Goal: Navigation & Orientation: Understand site structure

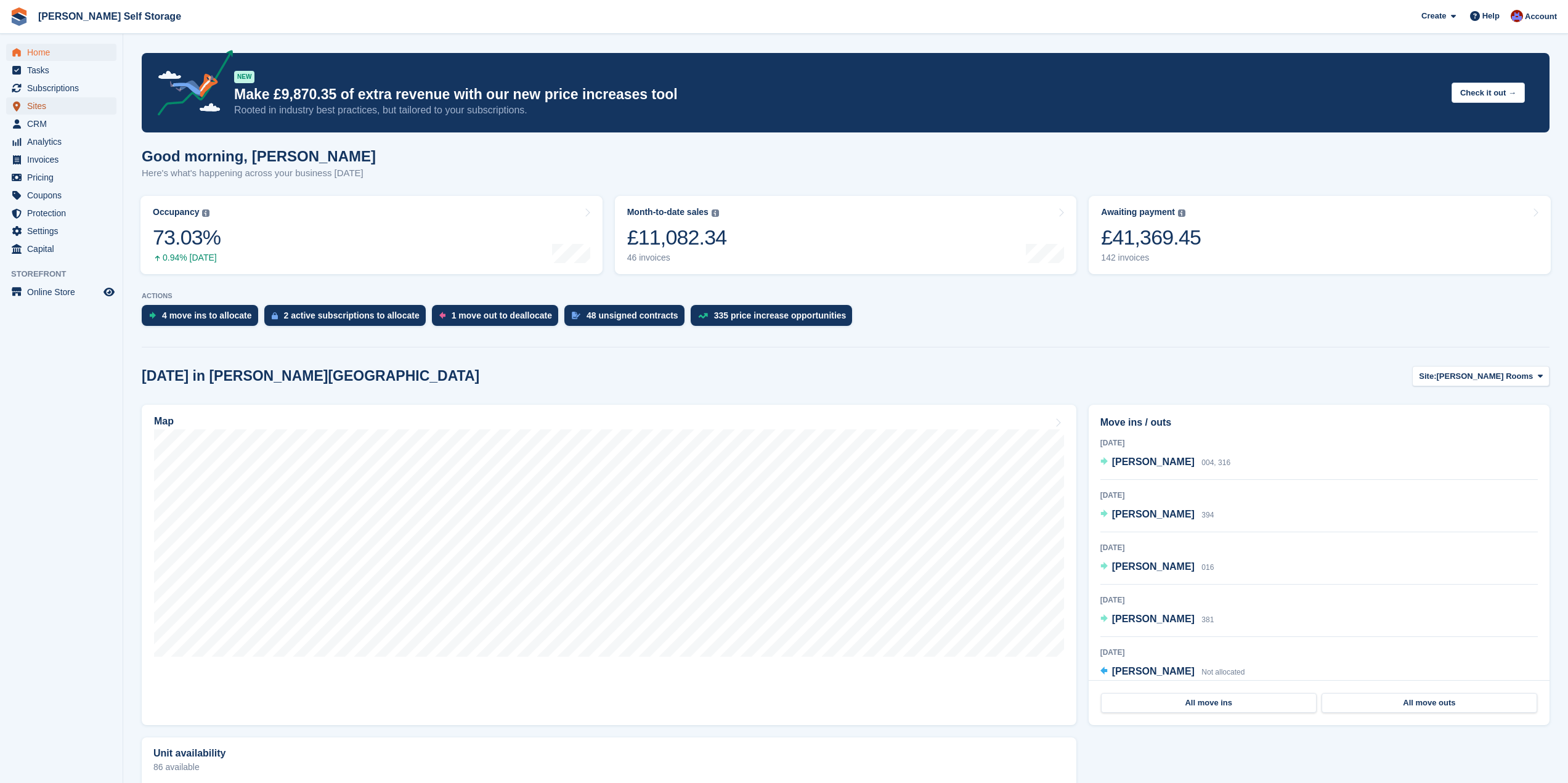
click at [68, 112] on span "Sites" at bounding box center [64, 106] width 74 height 17
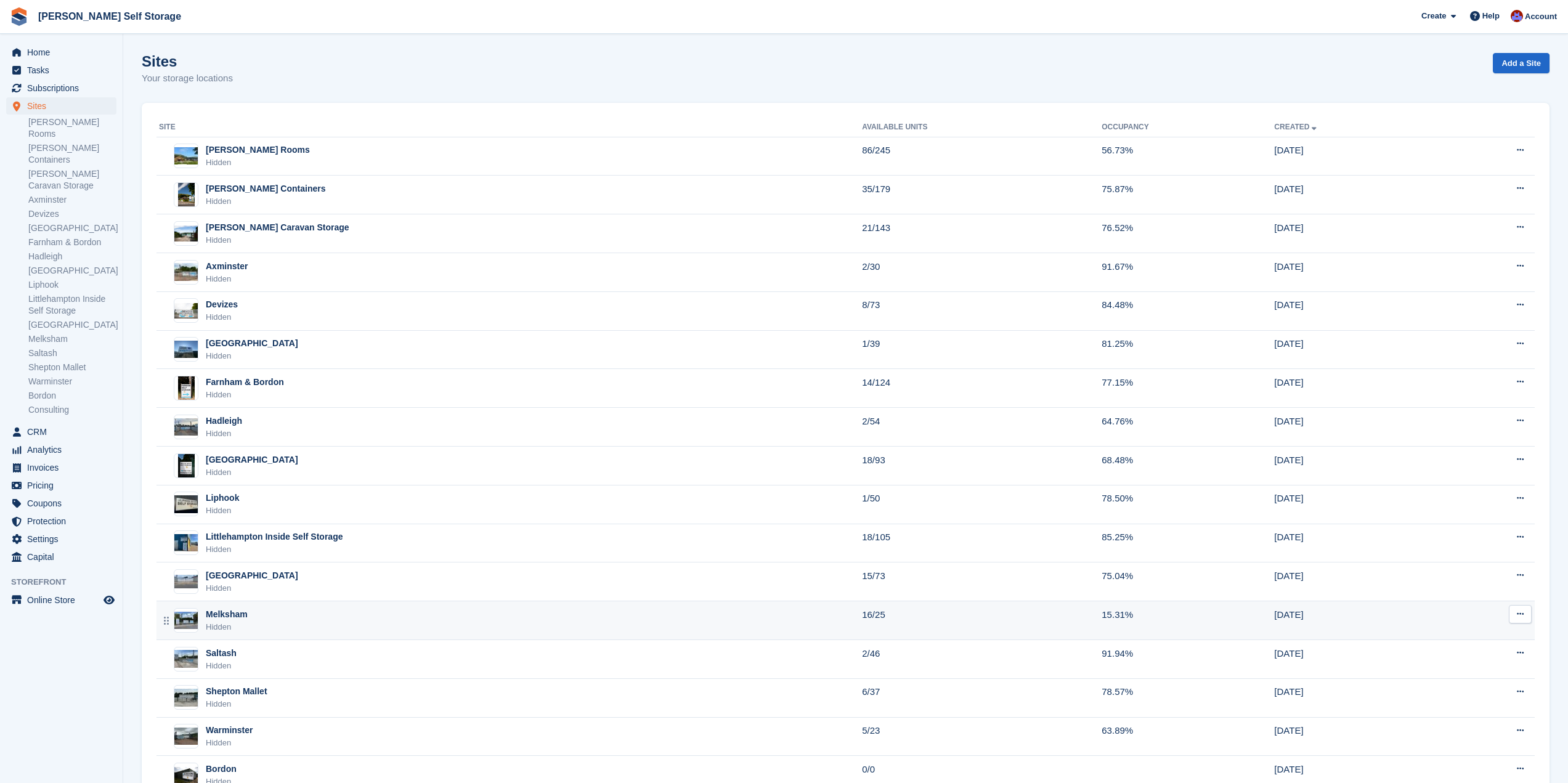
click at [1125, 615] on td "15.31%" at bounding box center [1188, 620] width 172 height 39
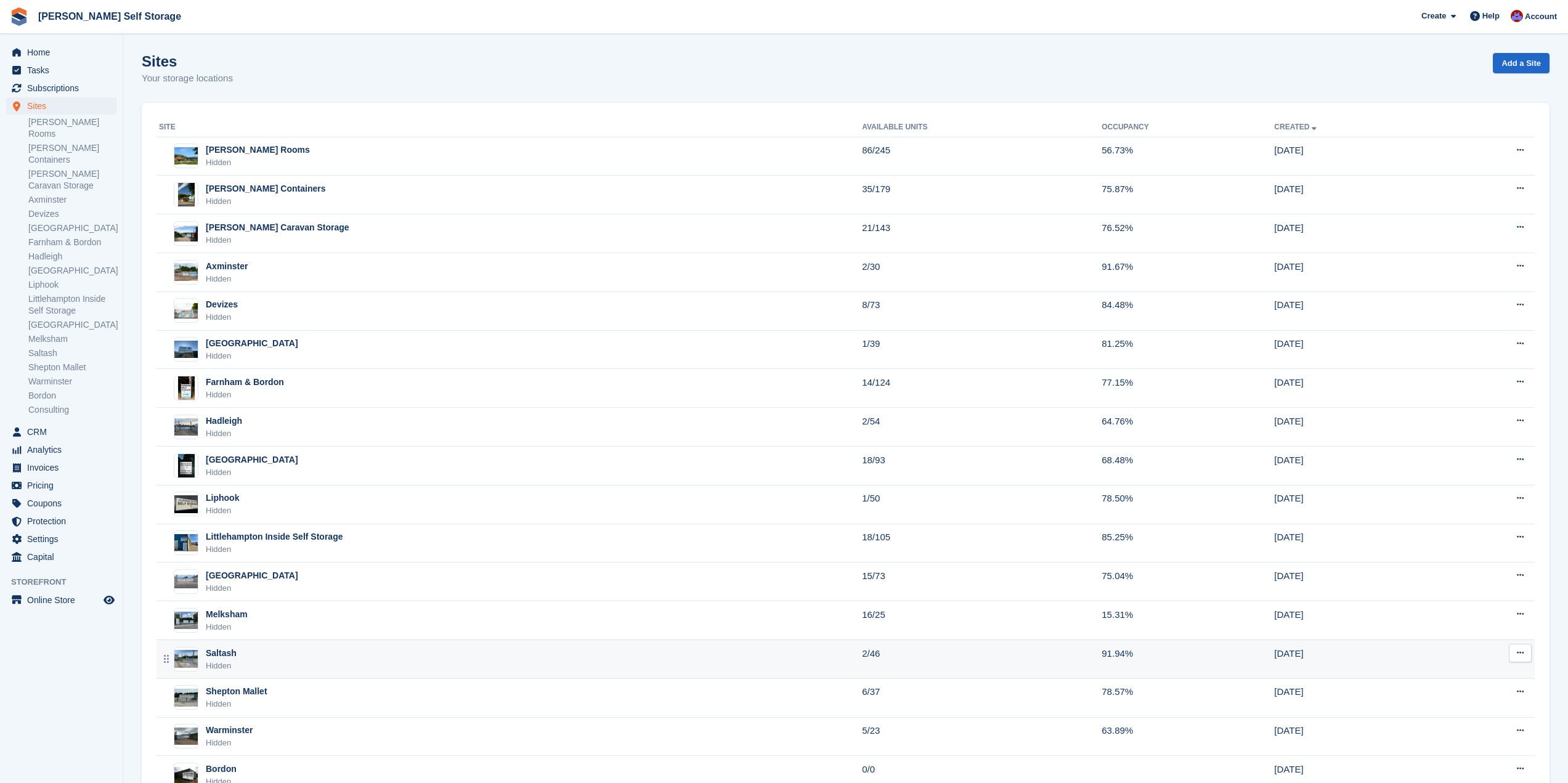
click at [1183, 664] on td "91.94%" at bounding box center [1188, 659] width 172 height 39
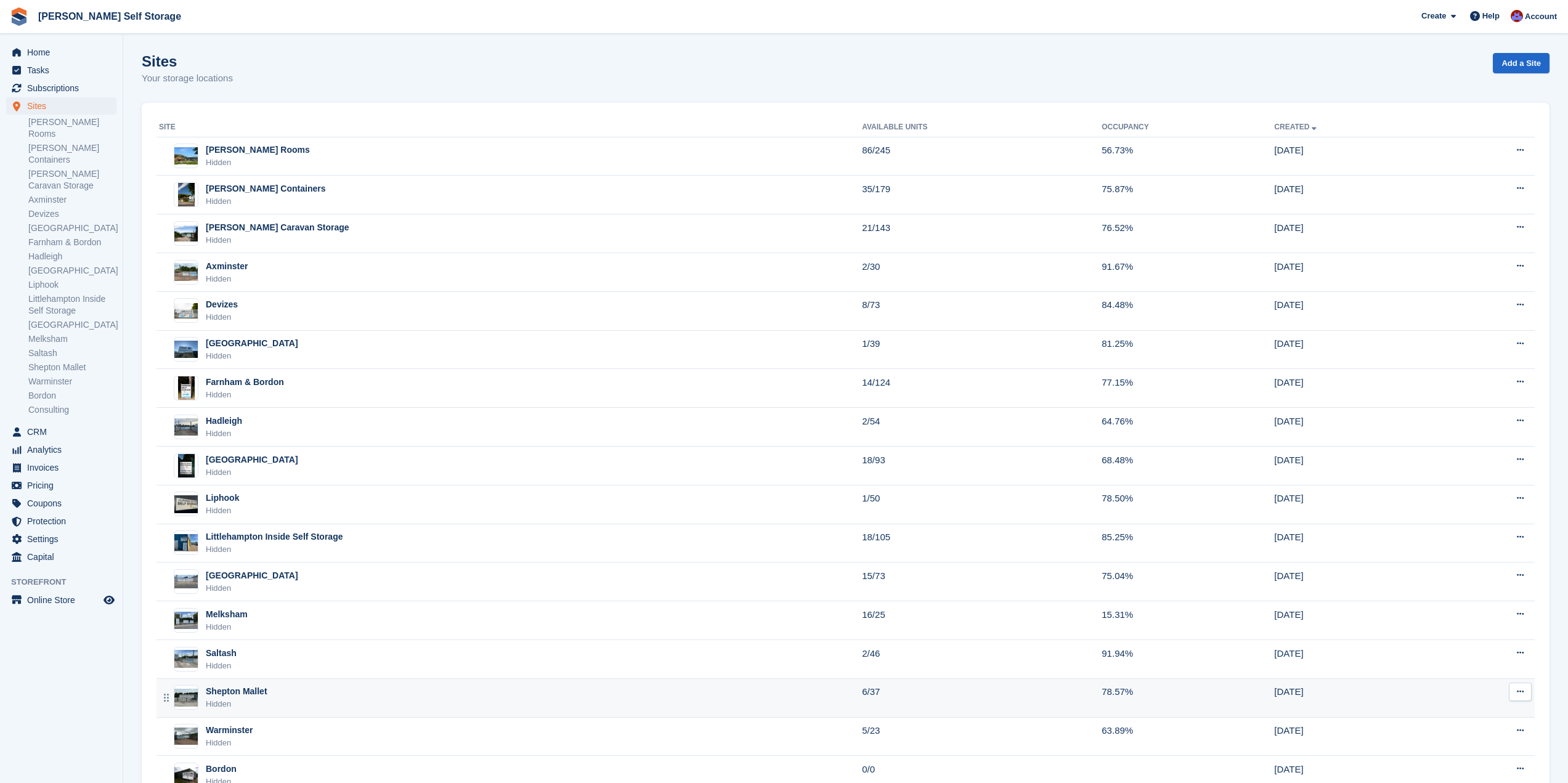
scroll to position [86, 0]
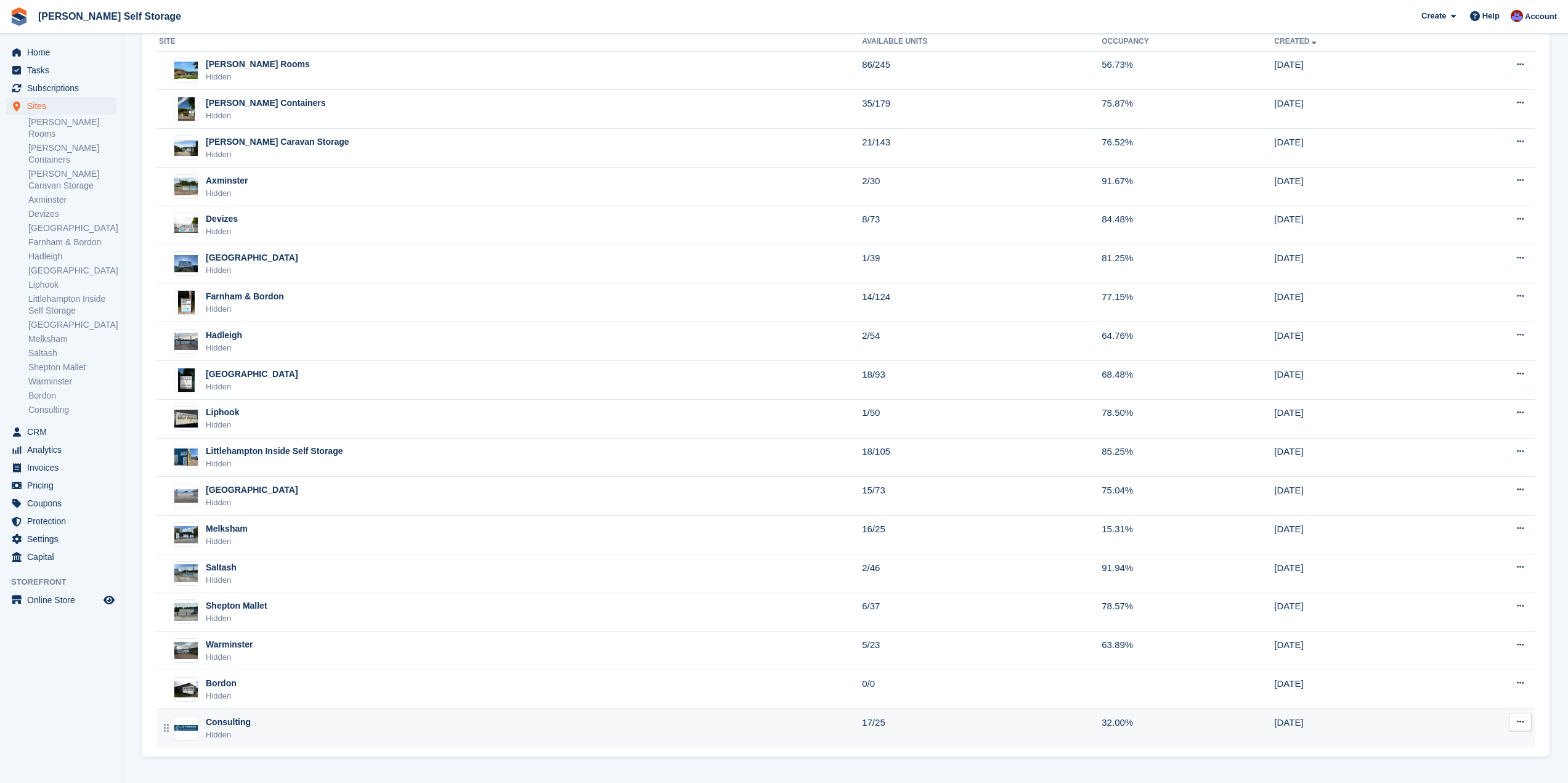
click at [865, 728] on td "17/25" at bounding box center [982, 728] width 240 height 38
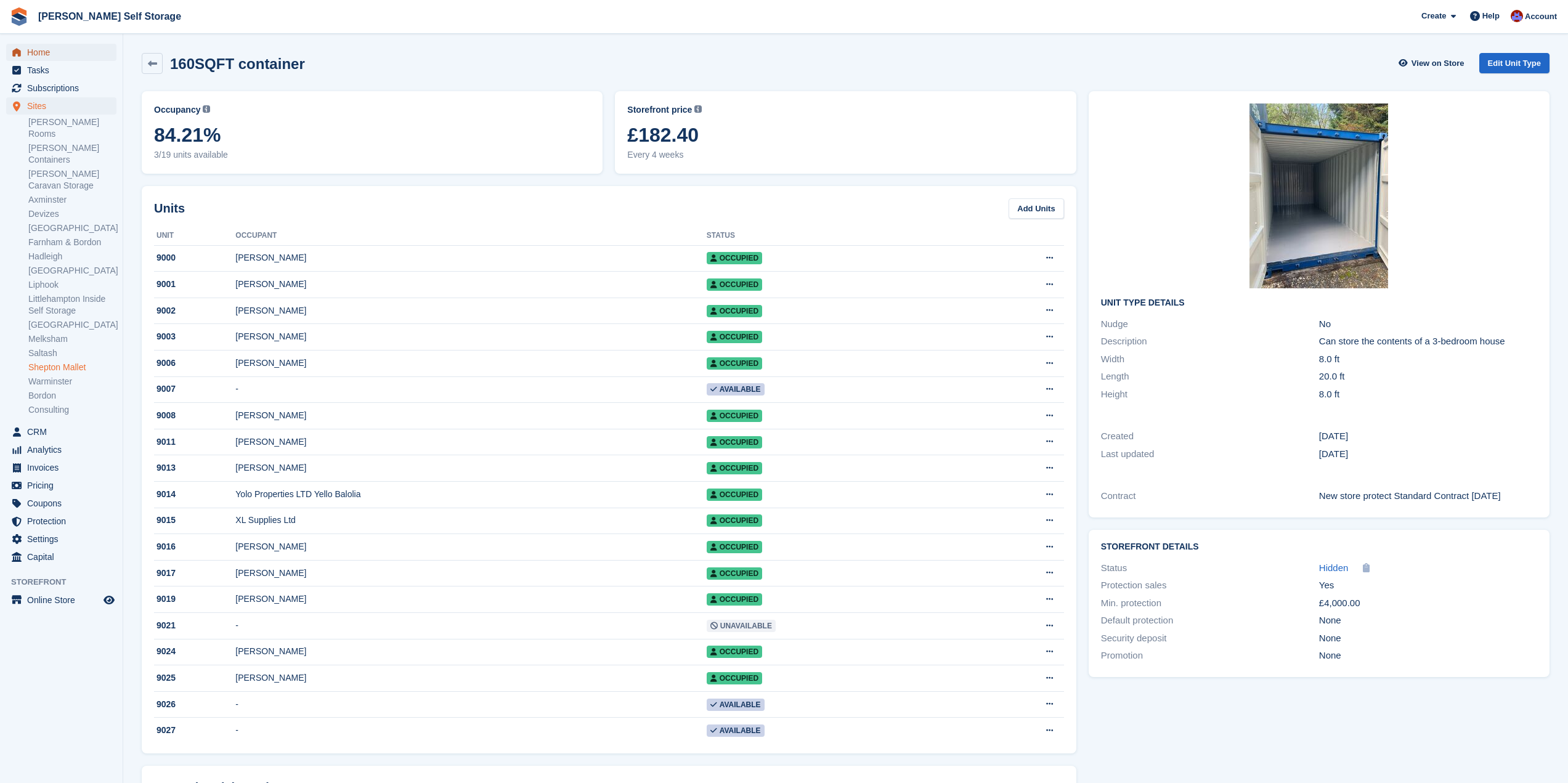
click at [57, 55] on span "Home" at bounding box center [64, 52] width 74 height 17
